Goal: Information Seeking & Learning: Check status

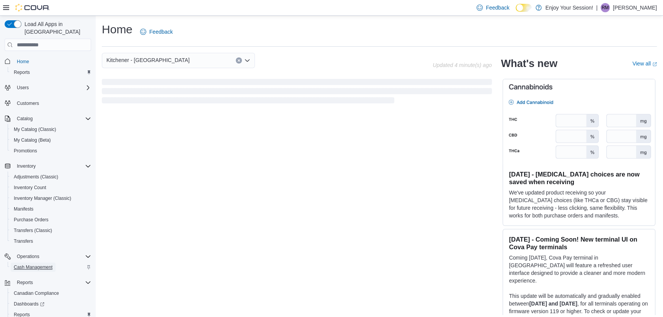
scroll to position [31, 0]
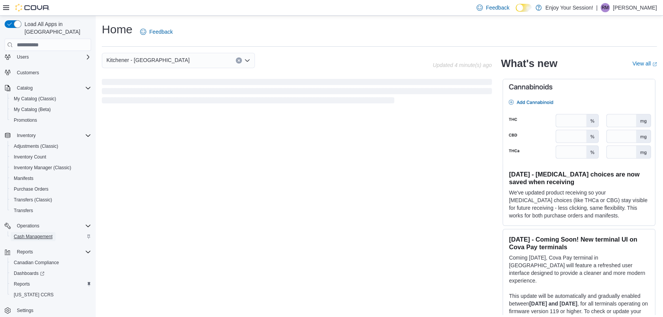
click at [28, 234] on span "Cash Management" at bounding box center [33, 237] width 39 height 6
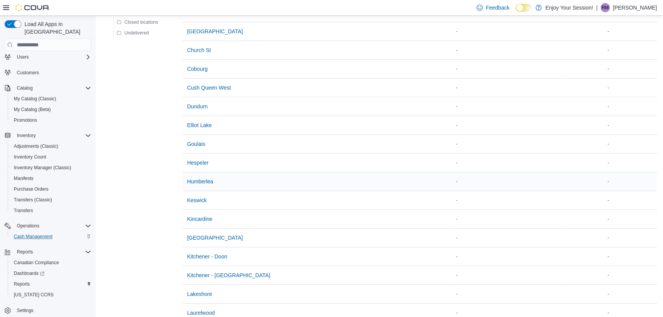
scroll to position [313, 0]
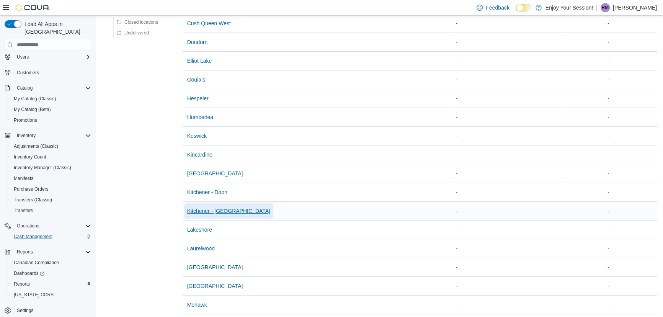
click at [223, 211] on span "Kitchener - [GEOGRAPHIC_DATA]" at bounding box center [228, 211] width 83 height 8
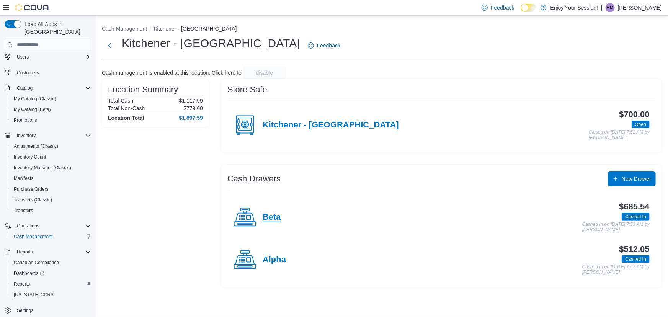
click at [276, 215] on h4 "Beta" at bounding box center [272, 218] width 18 height 10
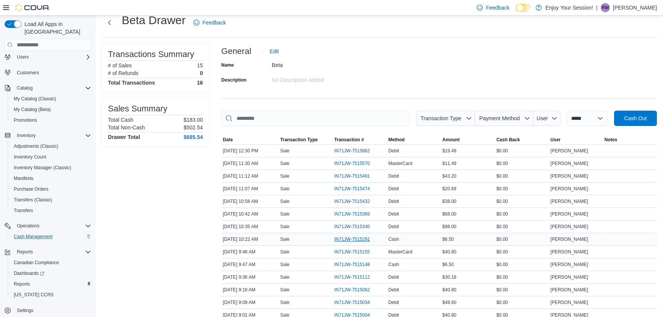
scroll to position [34, 0]
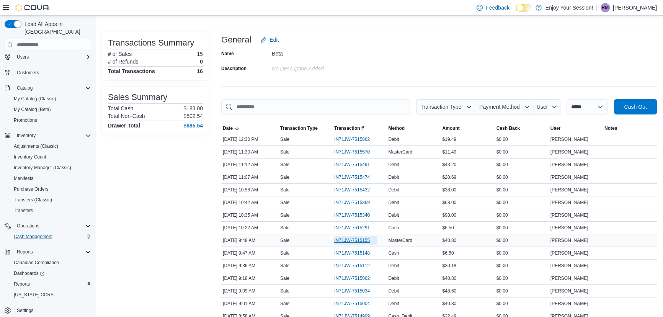
click at [365, 241] on span "IN71JW-7515155" at bounding box center [352, 240] width 36 height 6
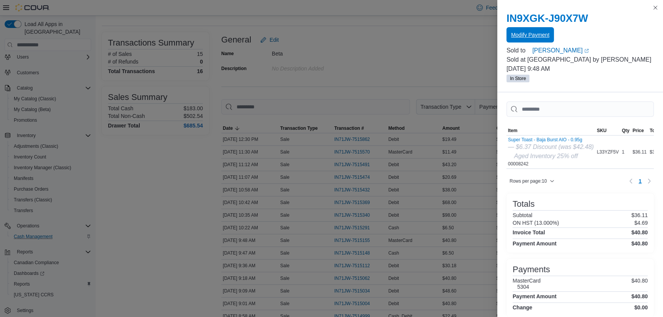
click at [534, 36] on span "Modify Payment" at bounding box center [530, 35] width 38 height 8
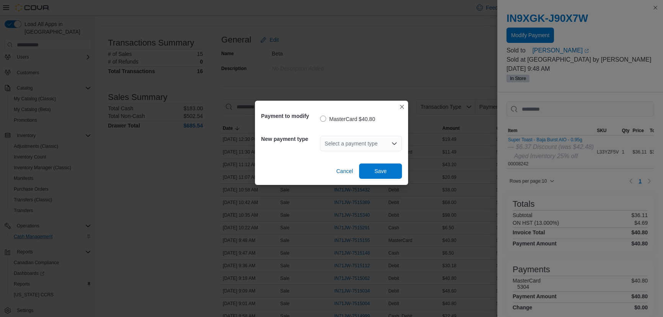
click at [378, 148] on div "Select a payment type" at bounding box center [361, 143] width 82 height 15
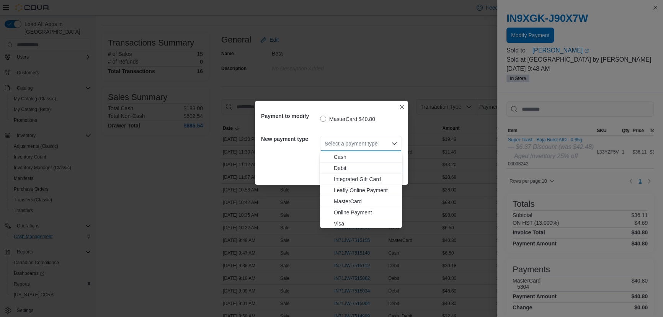
drag, startPoint x: 334, startPoint y: 223, endPoint x: 338, endPoint y: 219, distance: 5.7
click at [334, 223] on span "Visa" at bounding box center [366, 224] width 64 height 8
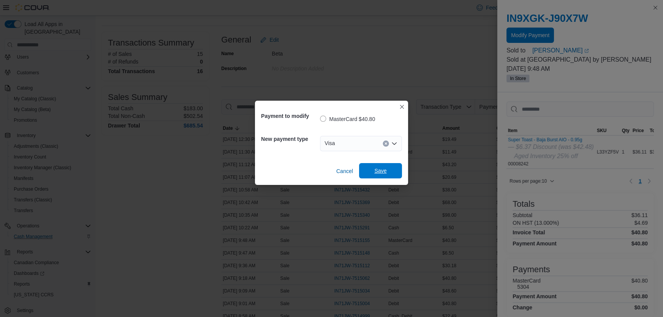
click at [370, 172] on span "Save" at bounding box center [381, 170] width 34 height 15
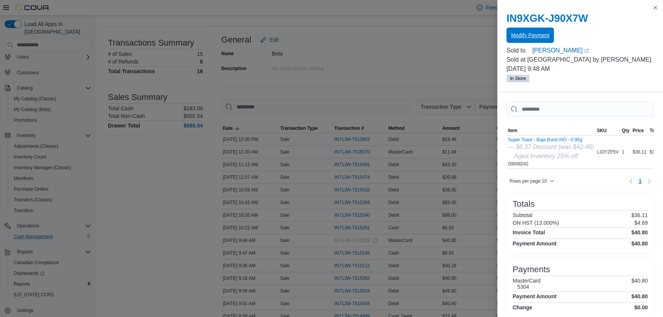
scroll to position [0, 0]
click at [654, 7] on button "Close this dialog" at bounding box center [655, 7] width 9 height 9
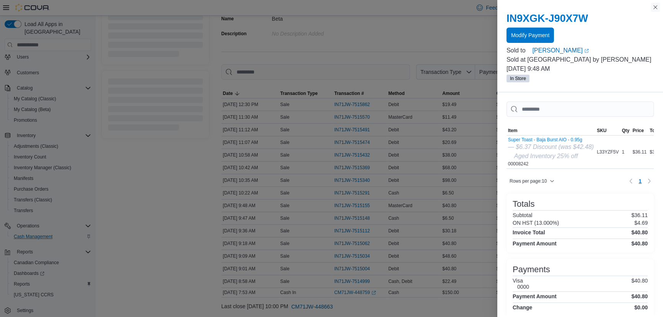
click at [659, 8] on button "Close this dialog" at bounding box center [655, 7] width 9 height 9
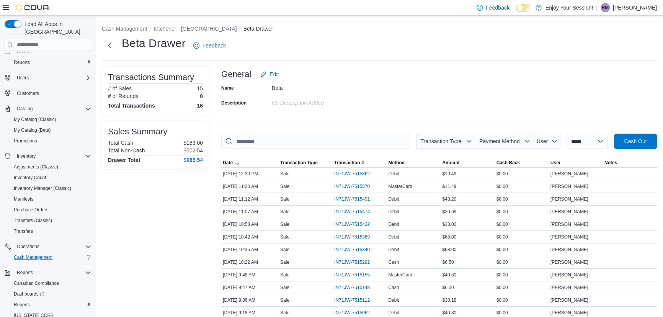
scroll to position [0, 0]
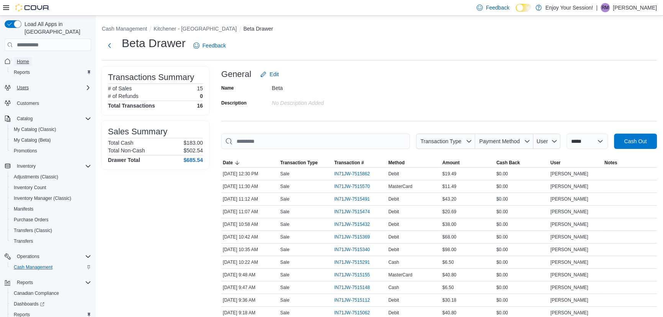
click at [27, 59] on span "Home" at bounding box center [23, 62] width 12 height 6
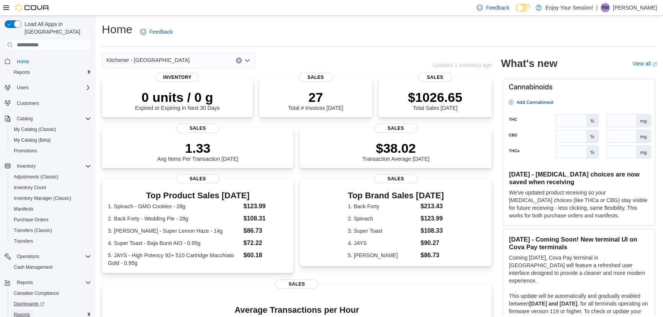
drag, startPoint x: 27, startPoint y: 306, endPoint x: 31, endPoint y: 300, distance: 6.6
click at [27, 312] on span "Reports" at bounding box center [22, 315] width 16 height 6
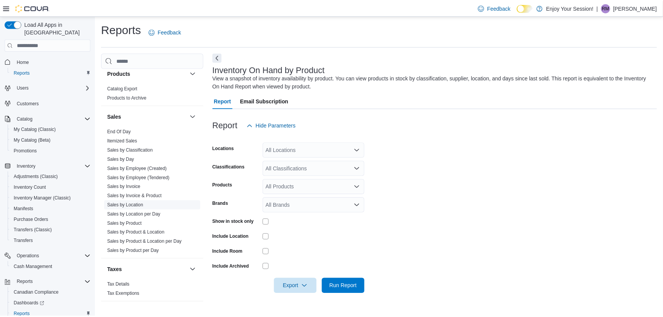
scroll to position [463, 0]
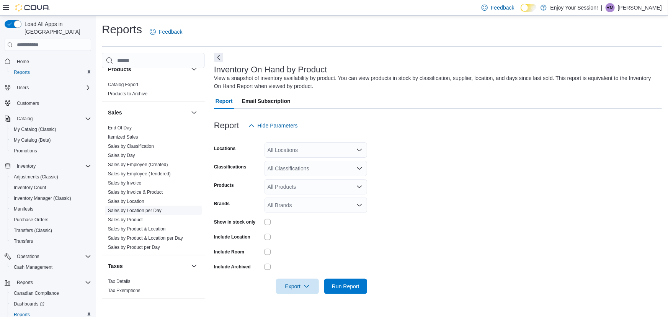
click at [126, 209] on link "Sales by Location per Day" at bounding box center [135, 210] width 54 height 5
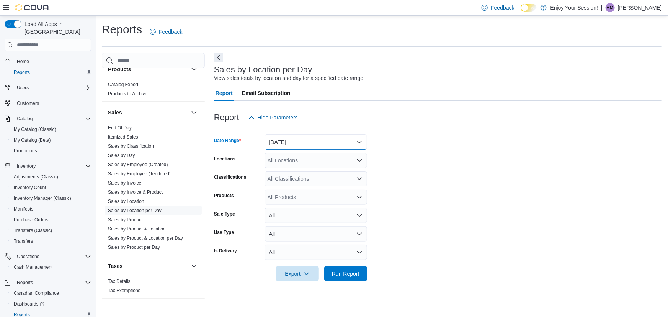
click at [280, 147] on button "[DATE]" at bounding box center [316, 141] width 103 height 15
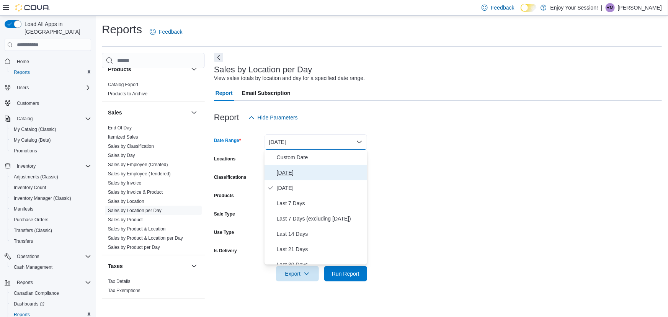
click at [282, 173] on span "[DATE]" at bounding box center [320, 172] width 87 height 9
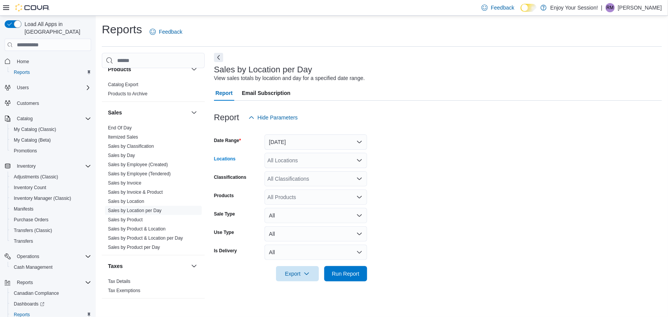
click at [291, 158] on div "All Locations" at bounding box center [316, 160] width 103 height 15
type input "****"
click at [322, 171] on span "Kitchener - [GEOGRAPHIC_DATA]" at bounding box center [322, 174] width 83 height 8
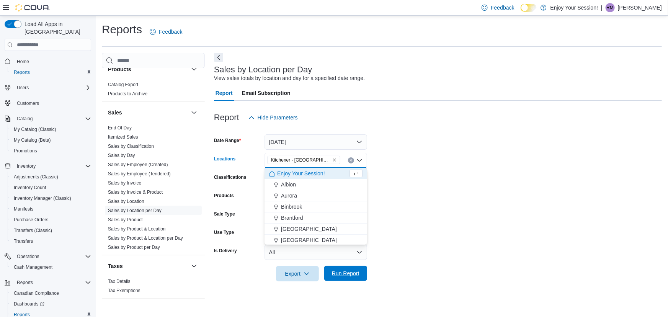
click at [348, 275] on span "Run Report" at bounding box center [346, 274] width 28 height 8
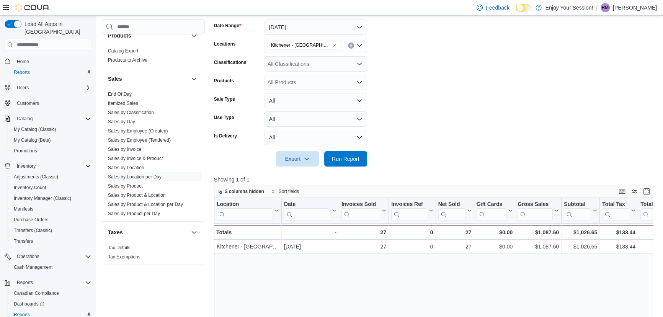
scroll to position [139, 0]
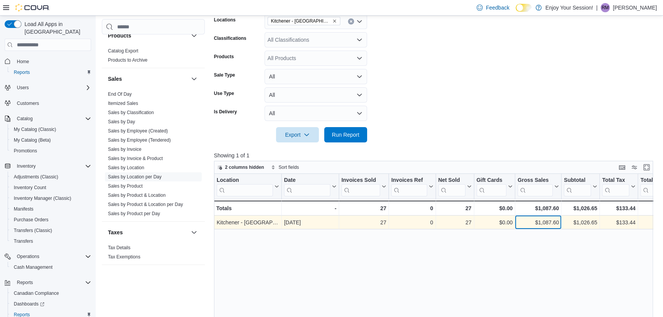
click at [543, 227] on div "$1,087.60 - Gross Sales, column 7, row 1" at bounding box center [538, 223] width 46 height 14
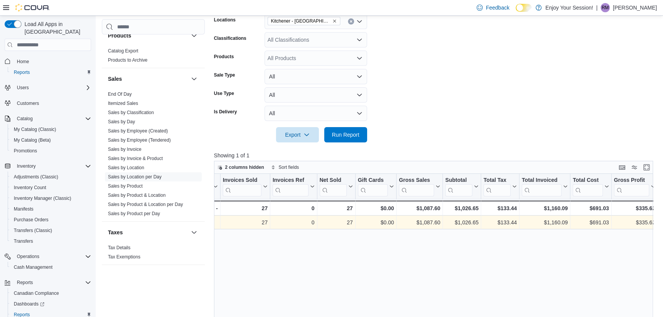
scroll to position [0, 168]
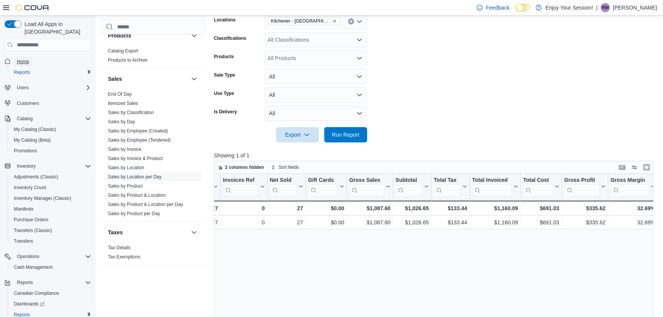
drag, startPoint x: 23, startPoint y: 54, endPoint x: 46, endPoint y: 3, distance: 56.2
click at [23, 59] on span "Home" at bounding box center [23, 62] width 12 height 6
